Goal: Check status: Check status

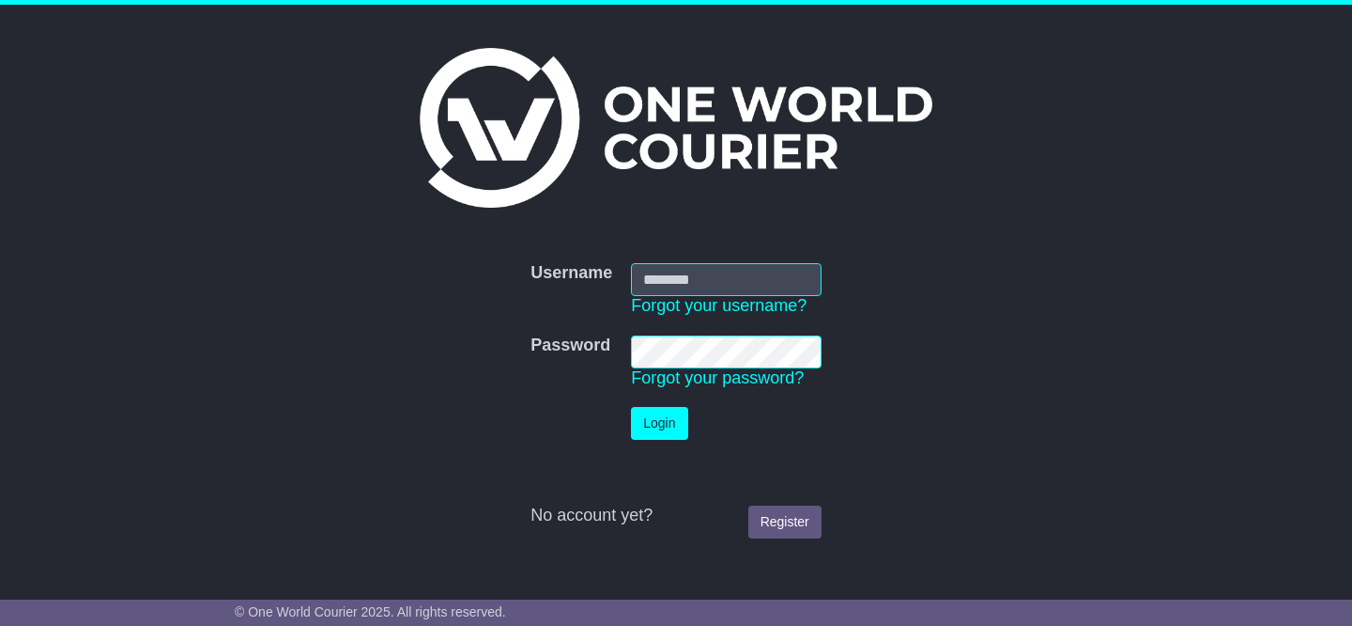
type input "**********"
click at [648, 426] on button "Login" at bounding box center [659, 423] width 56 height 33
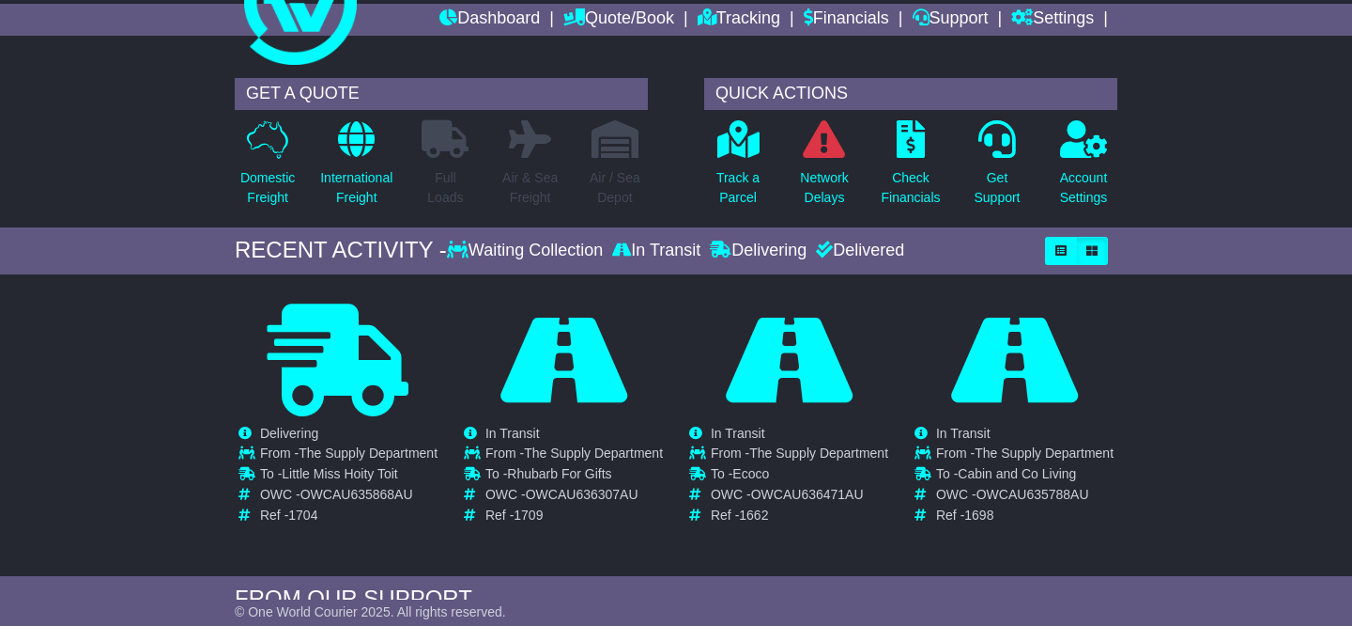
scroll to position [73, 0]
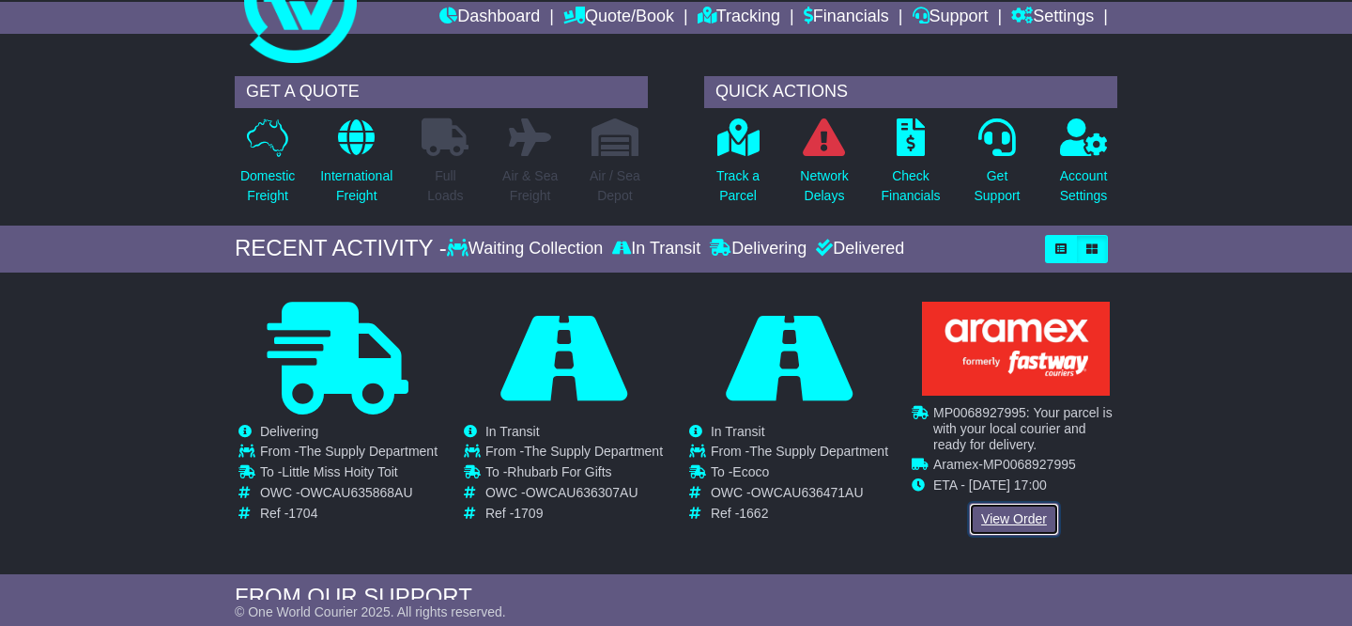
click at [1017, 511] on link "View Order" at bounding box center [1014, 518] width 90 height 33
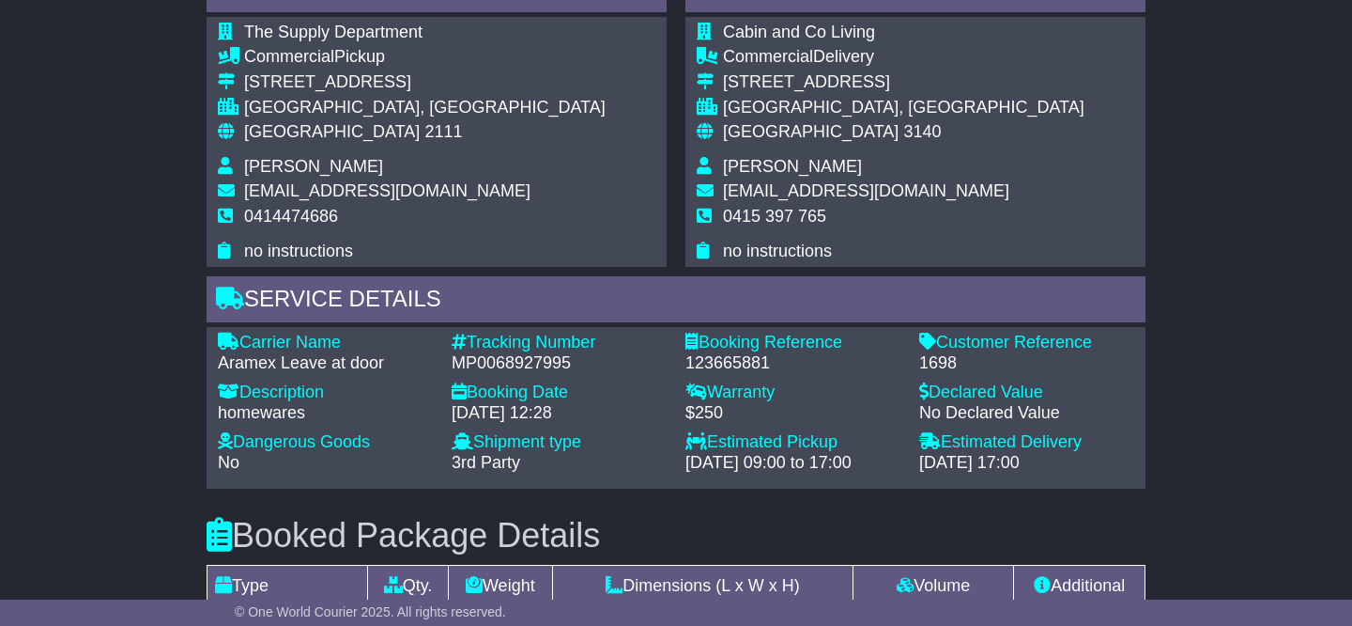
scroll to position [1053, 0]
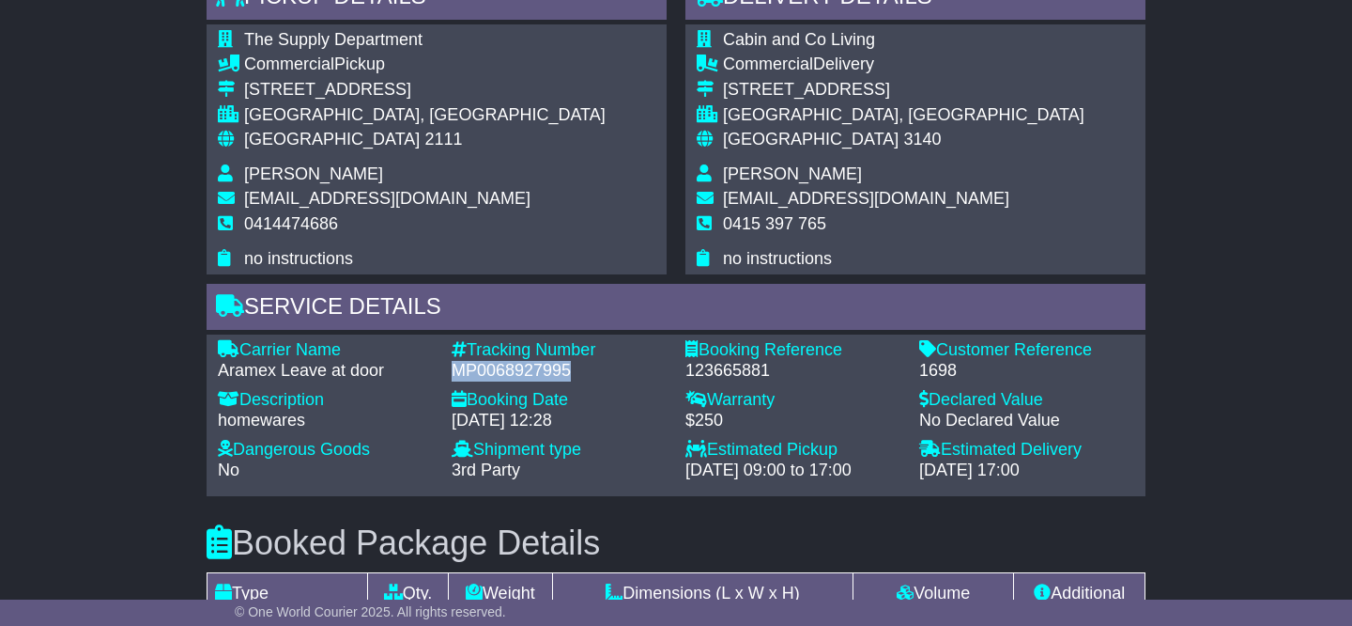
drag, startPoint x: 455, startPoint y: 347, endPoint x: 577, endPoint y: 354, distance: 122.3
click at [577, 361] on div "MP0068927995" at bounding box center [559, 371] width 215 height 21
copy div "MP0068927995"
